Goal: Check status: Check status

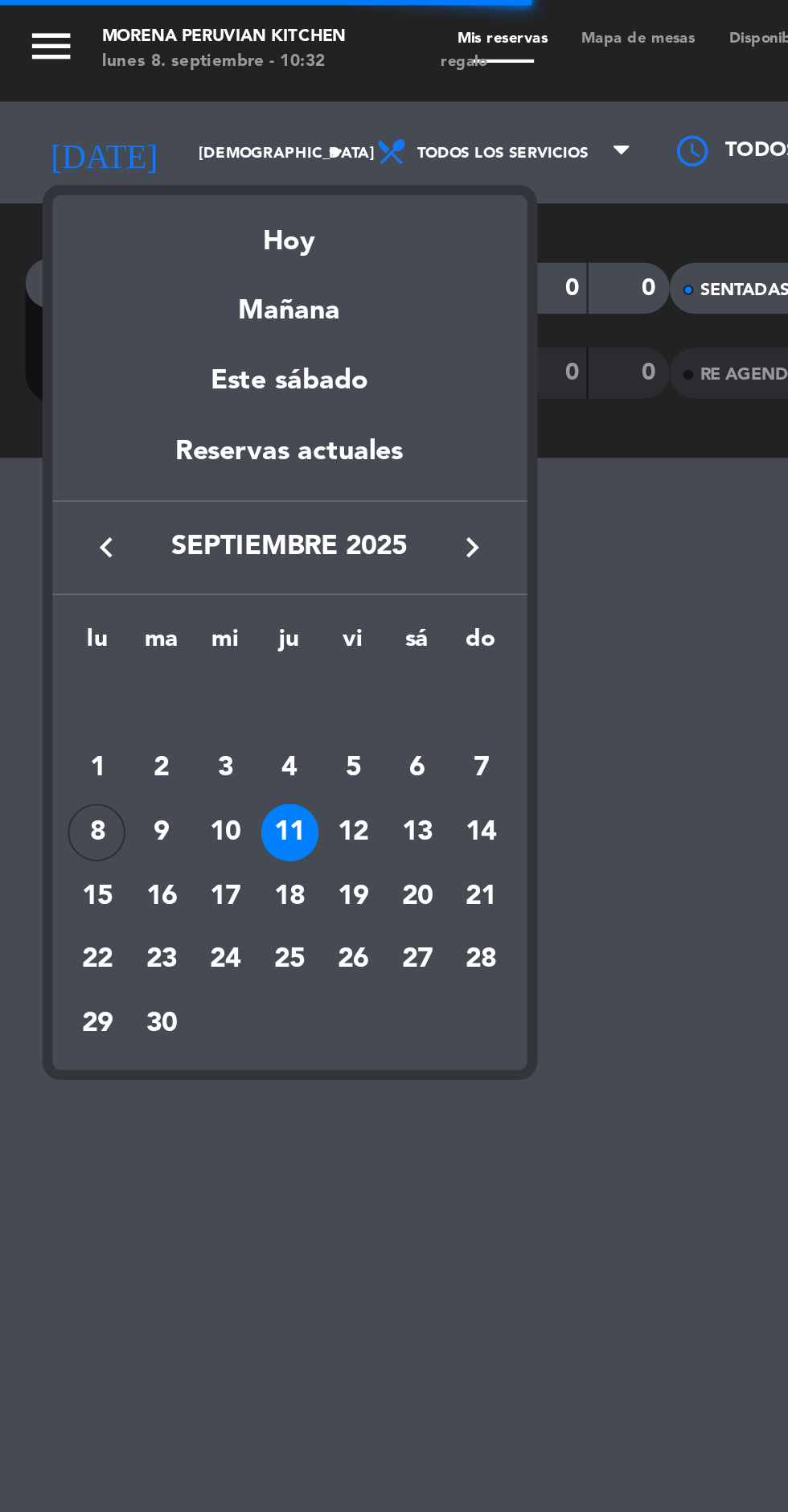
click at [153, 117] on div "Hoy" at bounding box center [137, 109] width 225 height 33
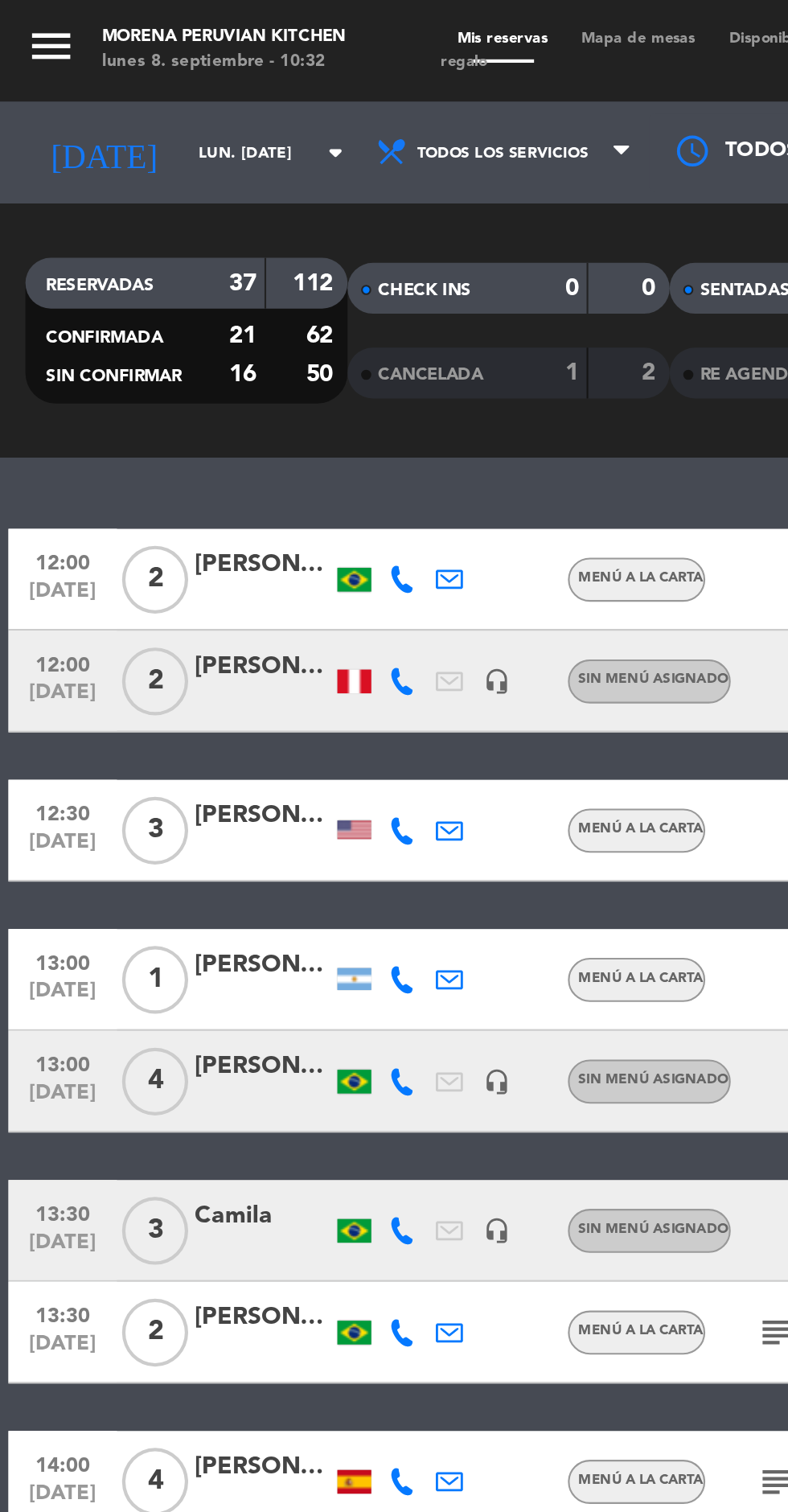
click at [124, 74] on input "lun. [DATE]" at bounding box center [136, 73] width 101 height 25
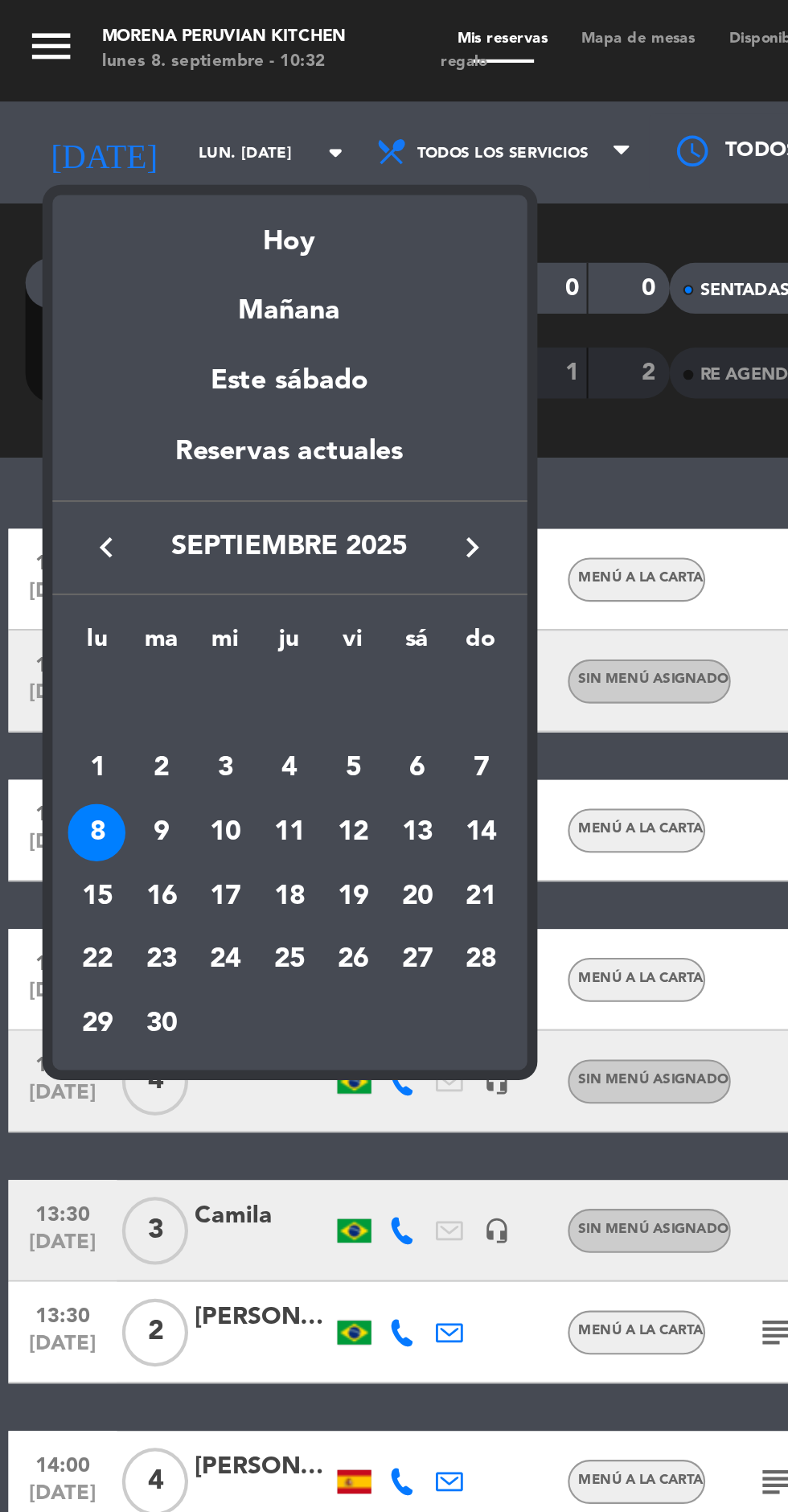
click at [78, 426] on div "16" at bounding box center [77, 426] width 27 height 27
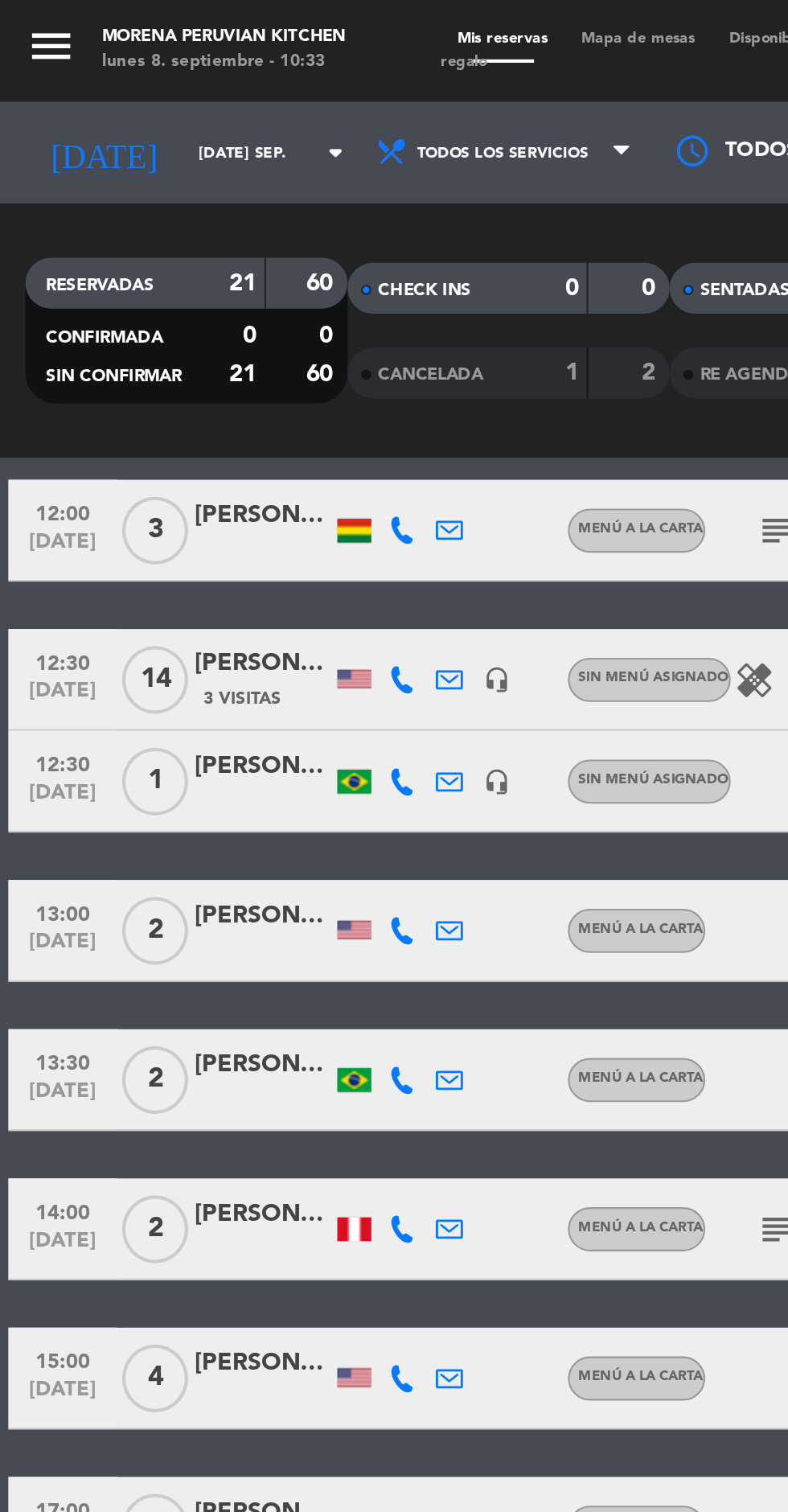
scroll to position [23, 0]
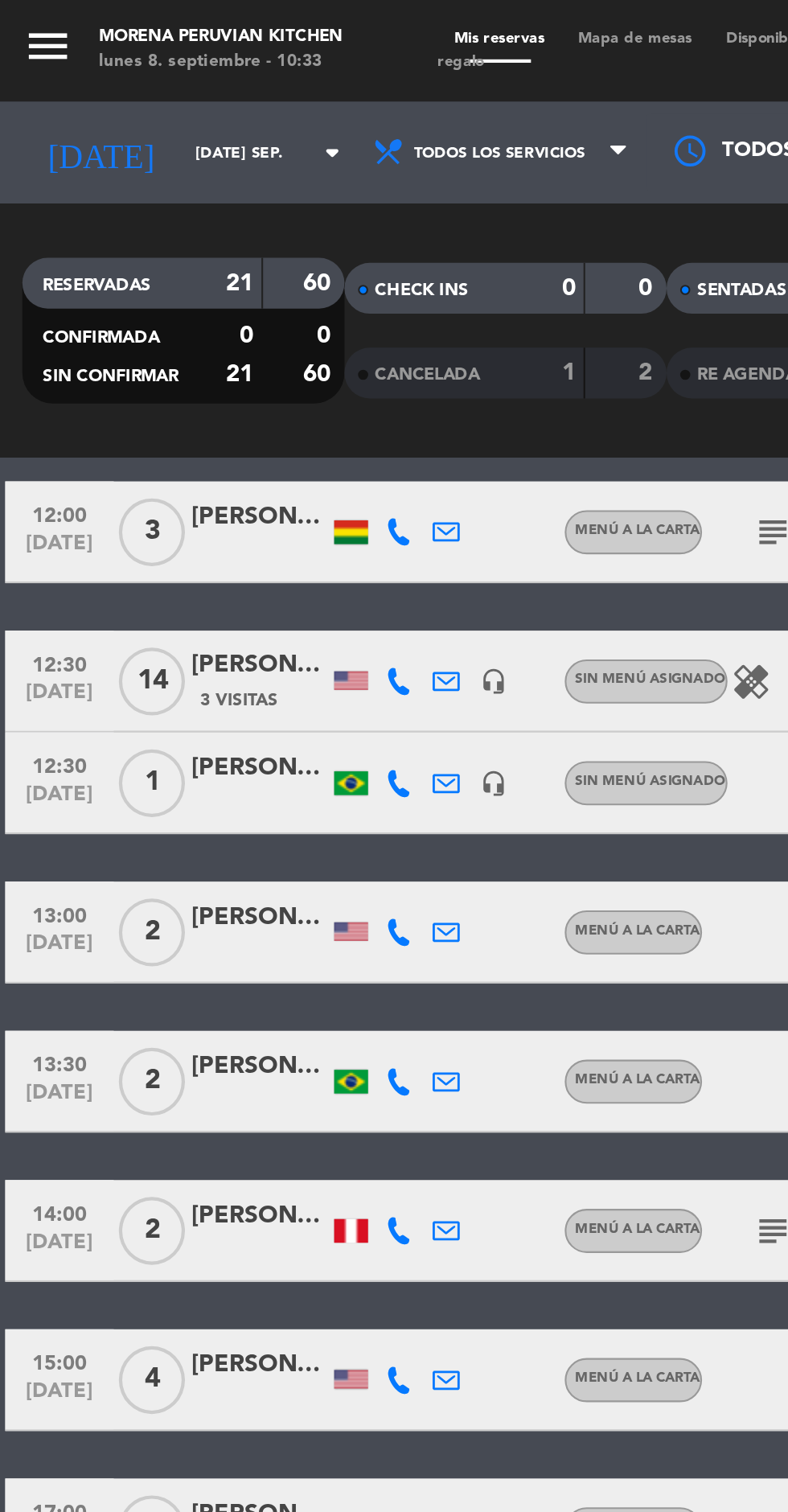
click at [128, 319] on div "[PERSON_NAME]" at bounding box center [125, 315] width 65 height 19
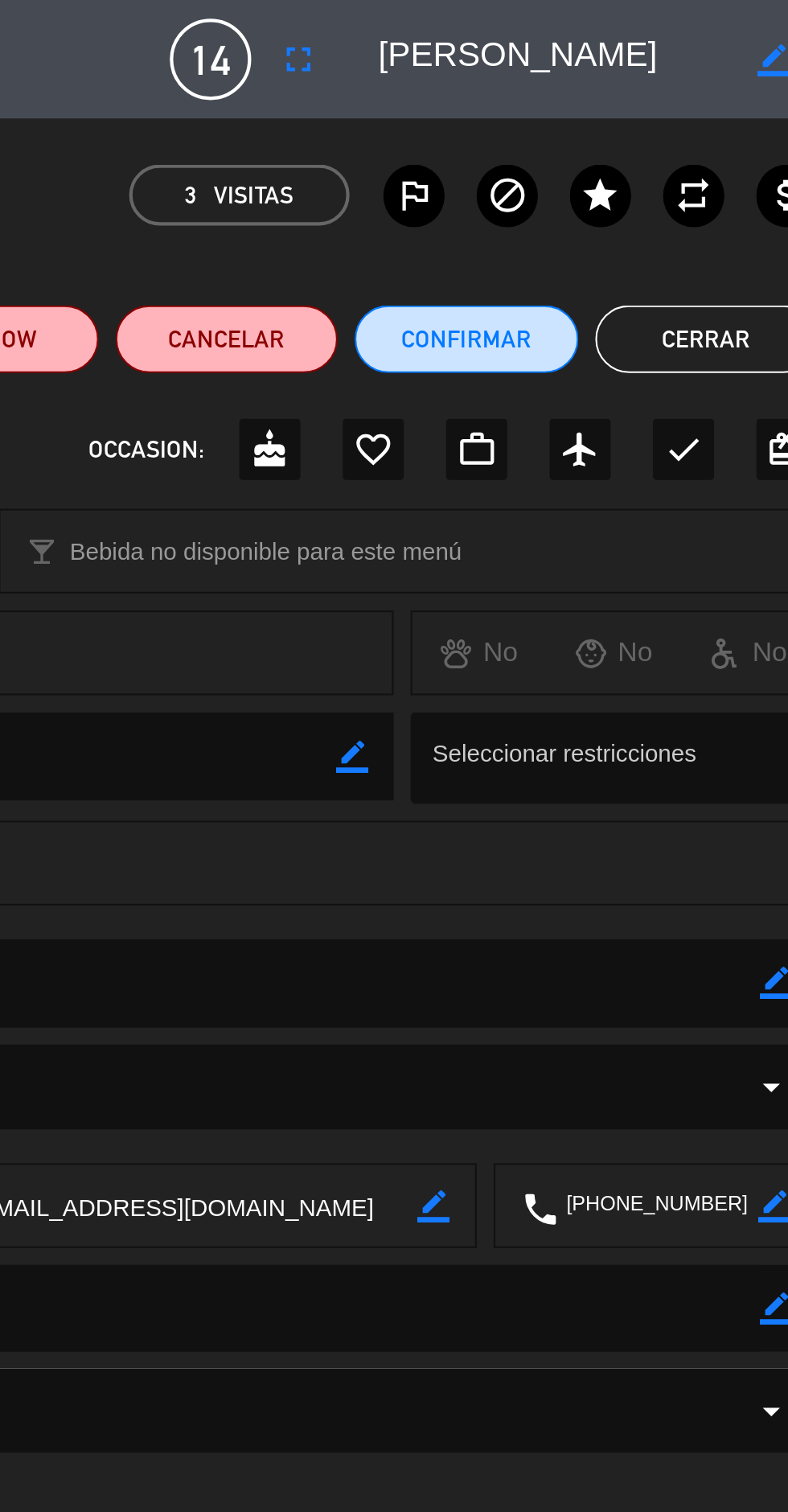
scroll to position [0, 0]
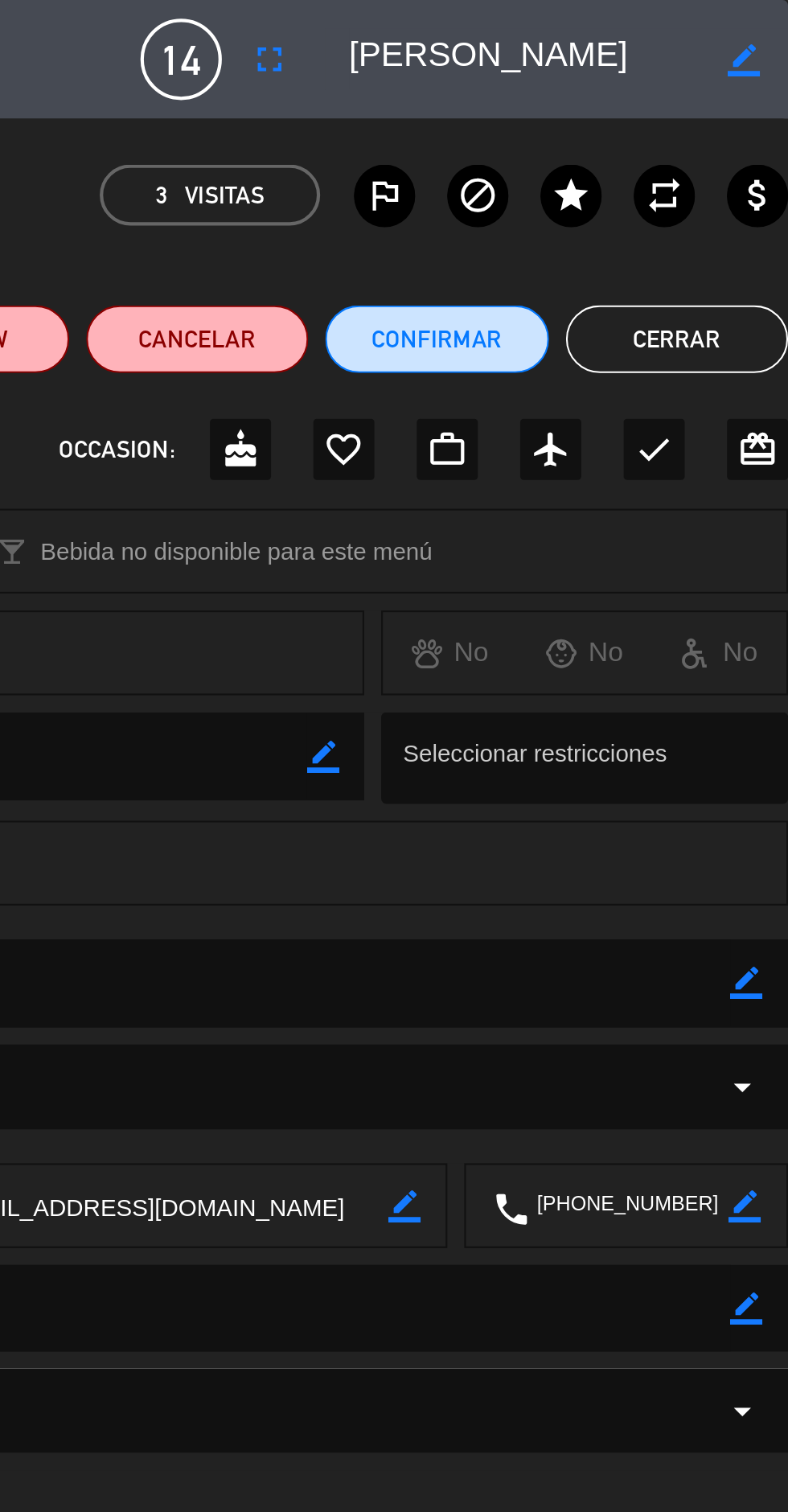
click at [744, 162] on button "Cerrar" at bounding box center [736, 161] width 105 height 32
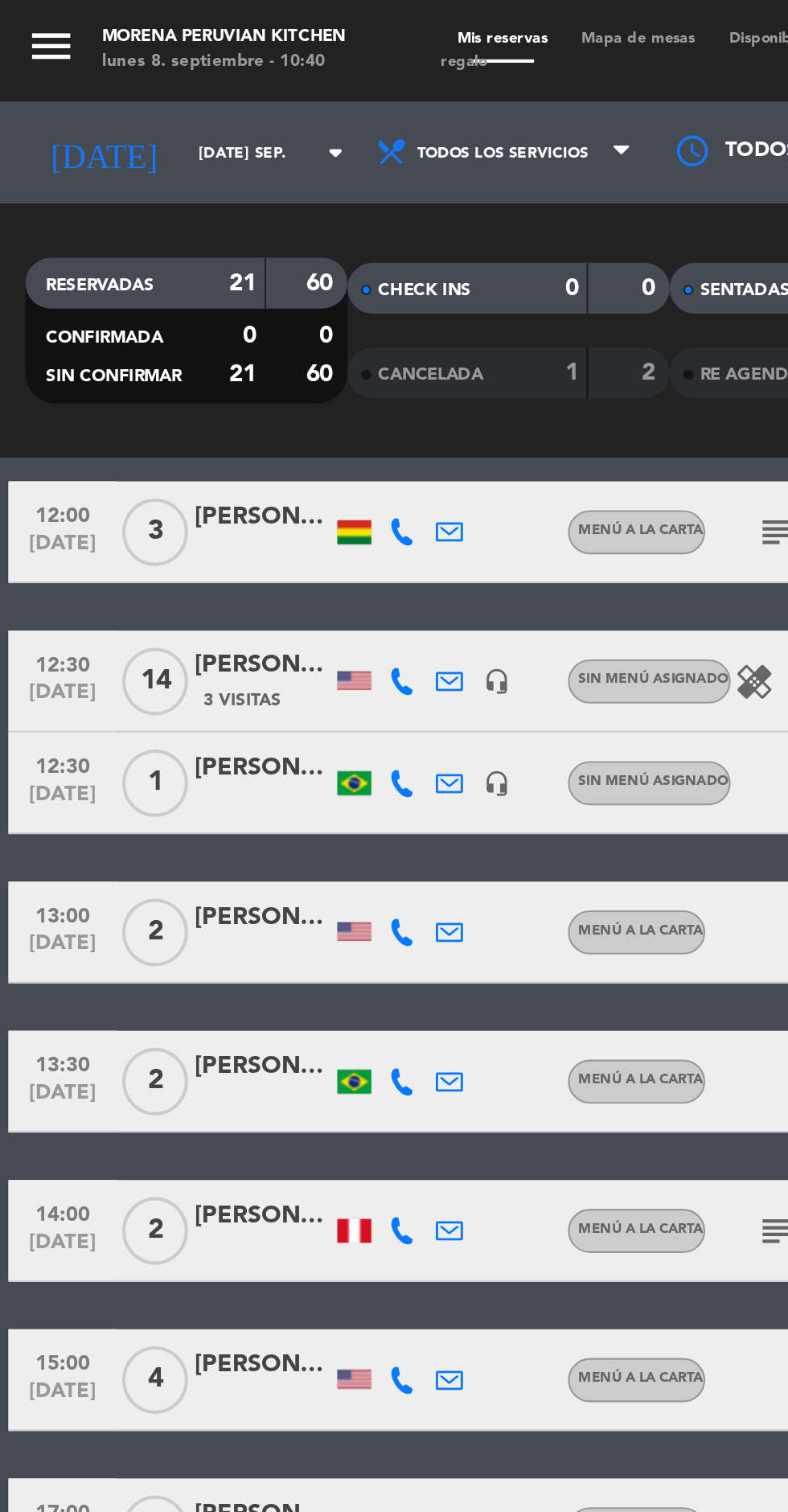
click at [112, 69] on input "[DATE] sep." at bounding box center [136, 73] width 101 height 25
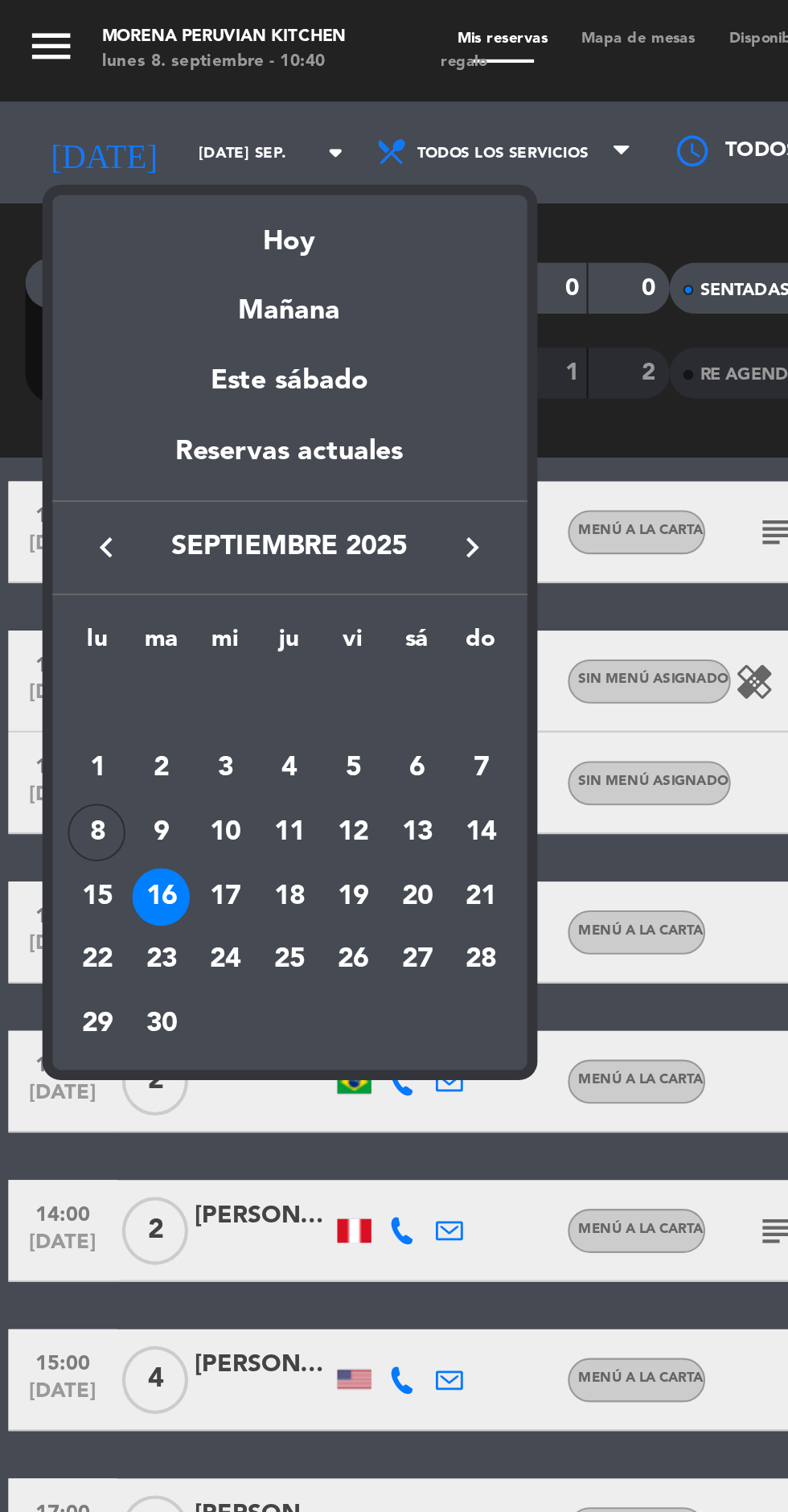
click at [143, 427] on div "18" at bounding box center [137, 426] width 27 height 27
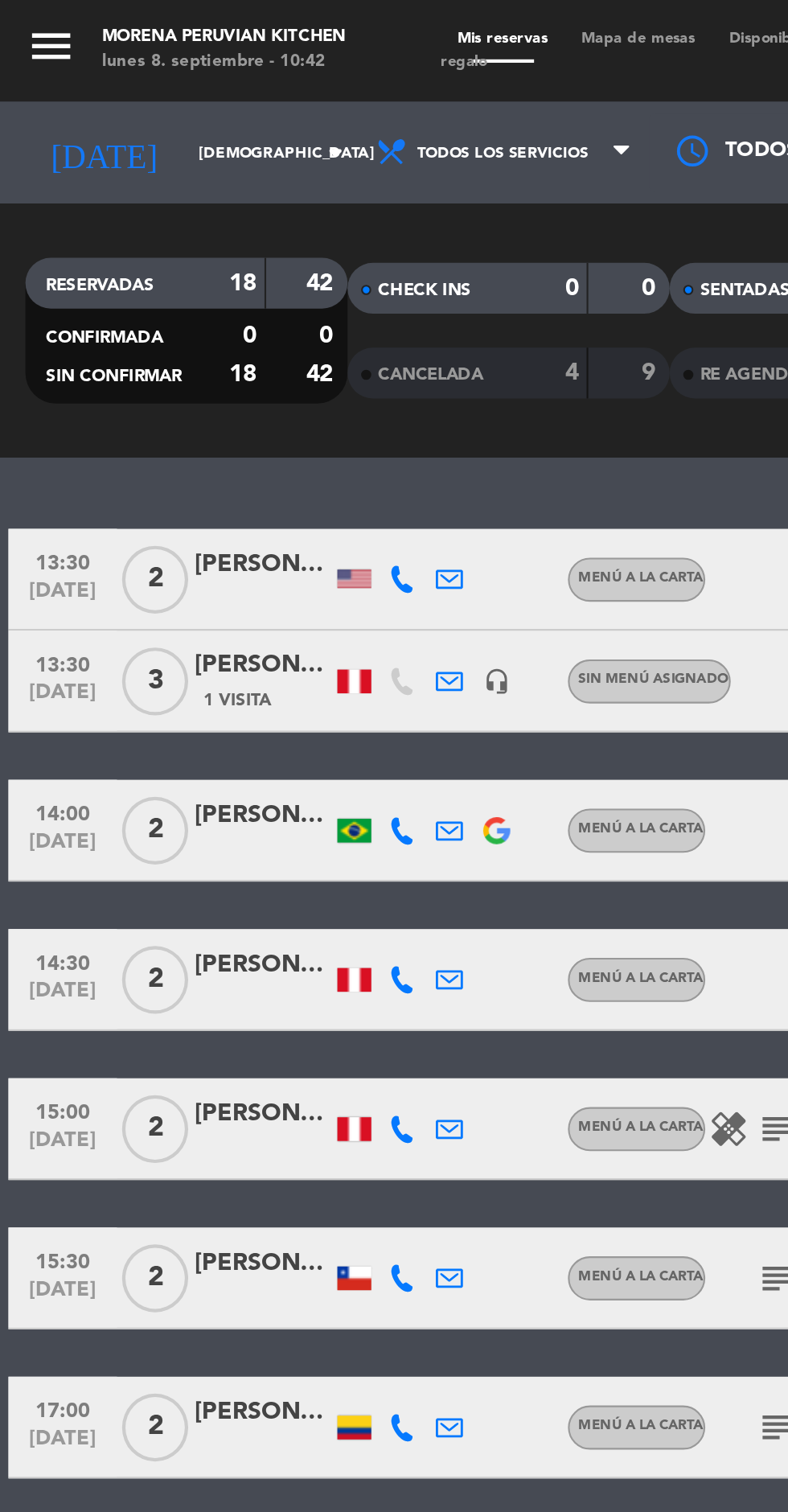
click at [120, 81] on input "[DEMOGRAPHIC_DATA] [DATE]" at bounding box center [136, 73] width 101 height 25
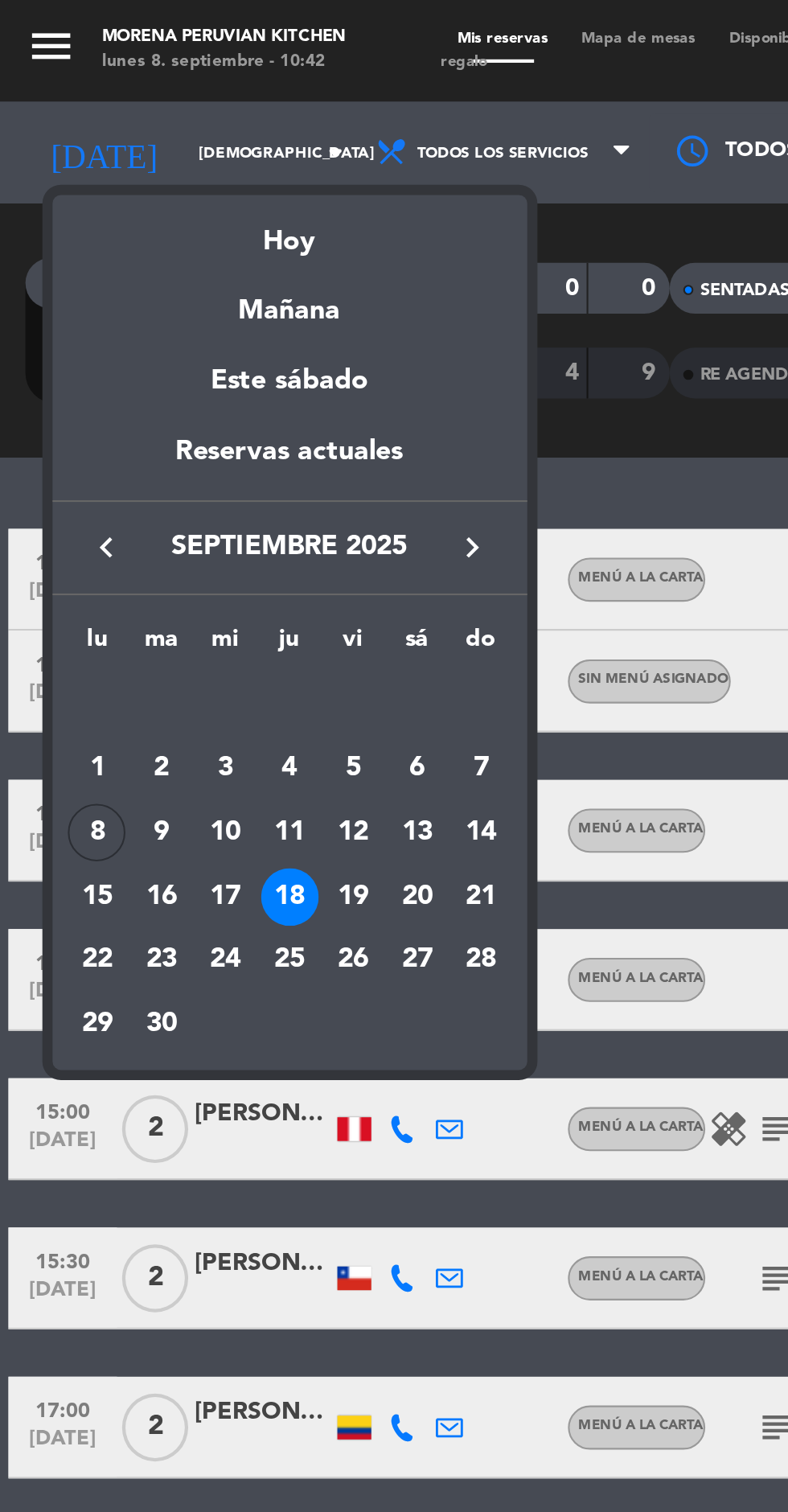
click at [111, 399] on div "10" at bounding box center [107, 395] width 27 height 27
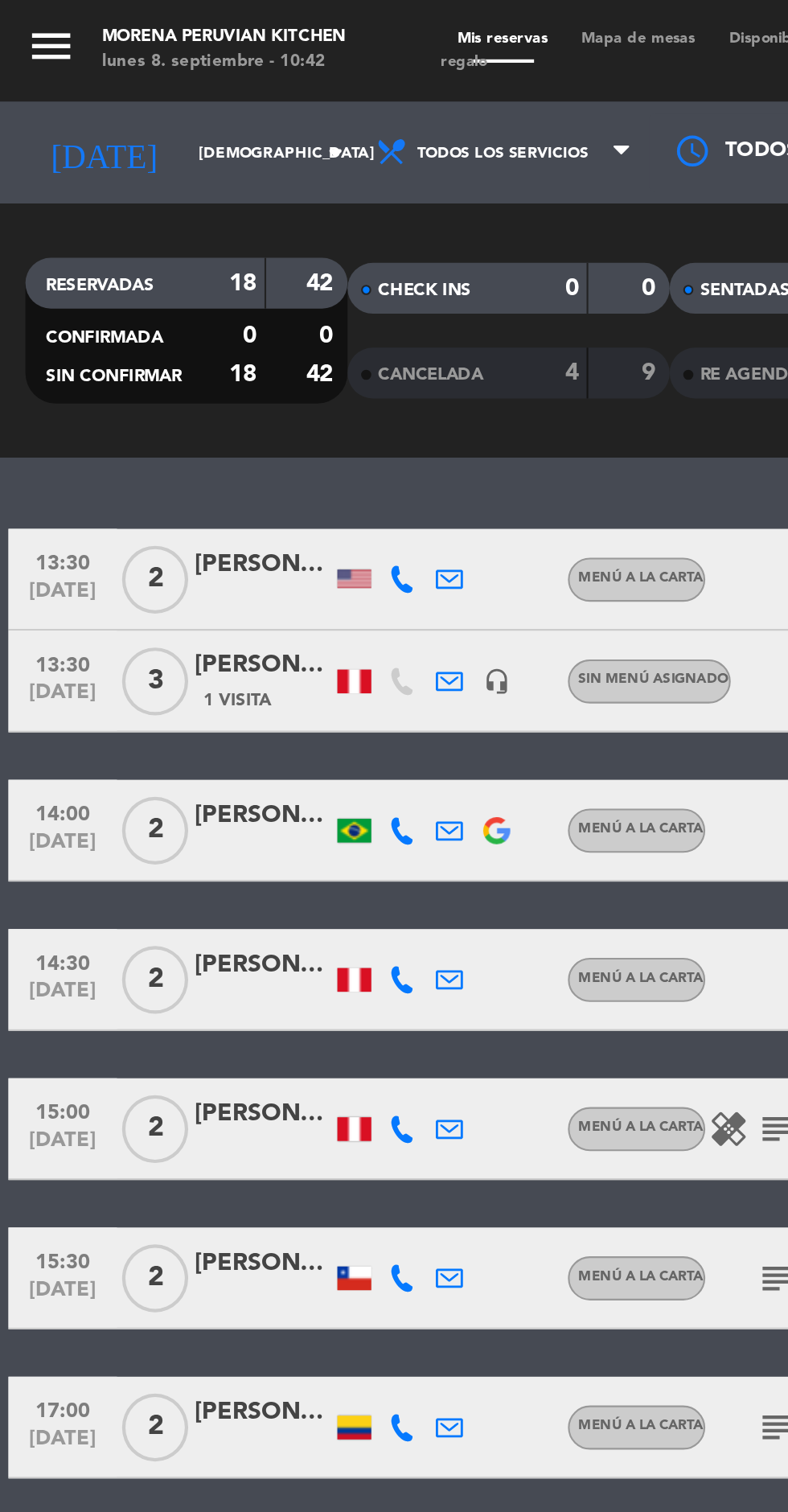
type input "mié. [DATE]"
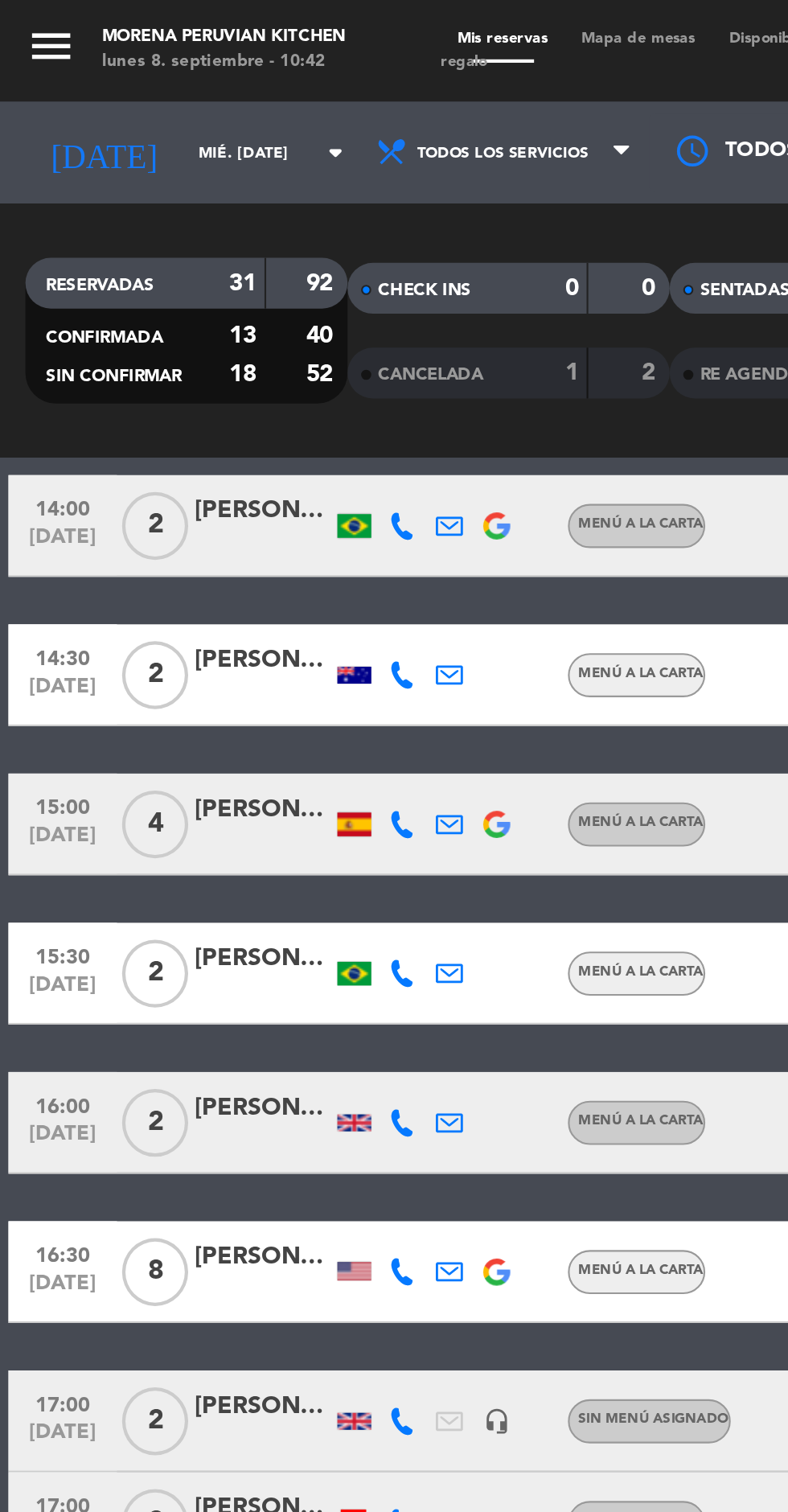
scroll to position [372, 0]
